Goal: Task Accomplishment & Management: Use online tool/utility

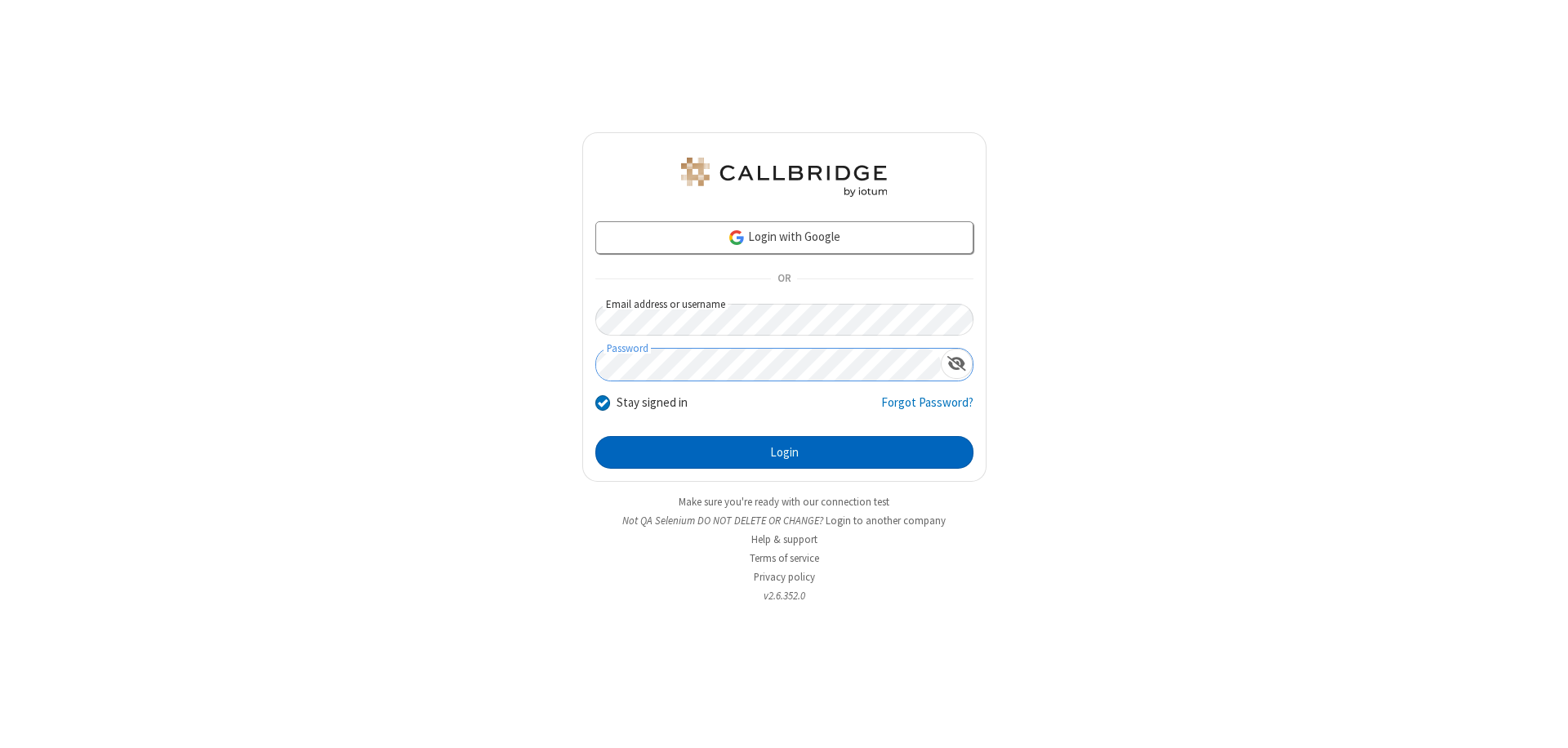
click at [784, 453] on button "Login" at bounding box center [784, 453] width 378 height 32
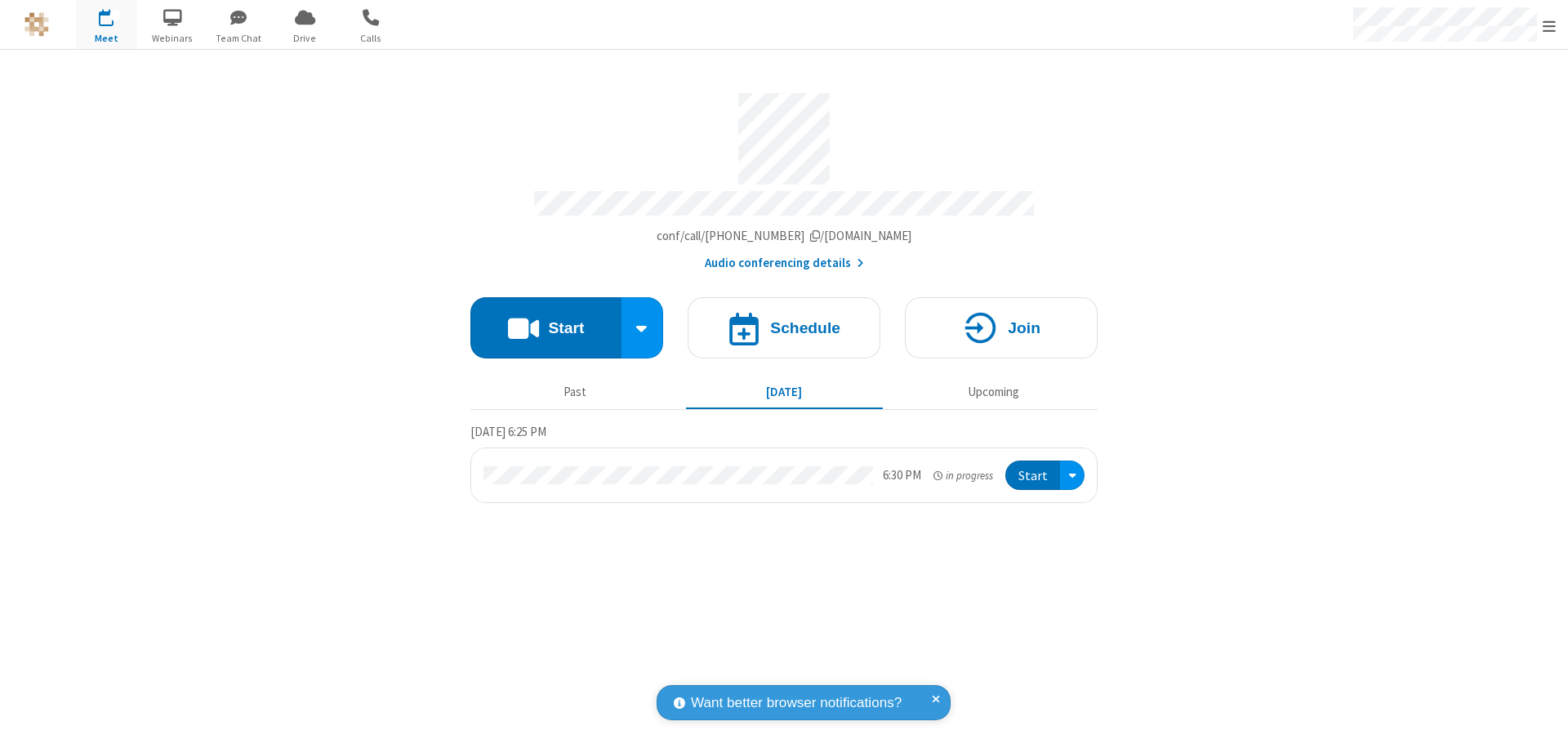
click at [545, 320] on button "Start" at bounding box center [546, 328] width 151 height 61
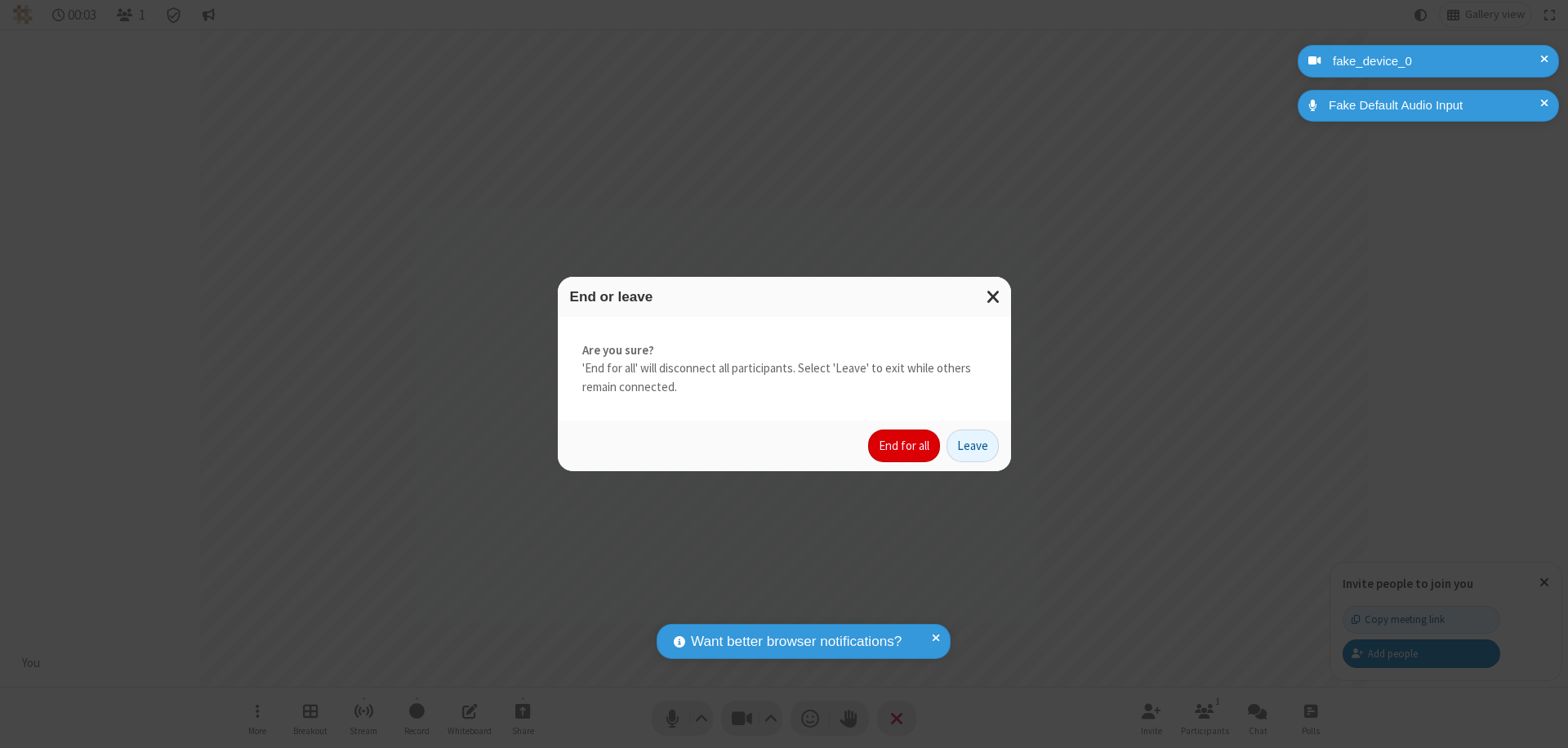
click at [905, 446] on button "End for all" at bounding box center [904, 446] width 71 height 32
